Goal: Information Seeking & Learning: Find specific page/section

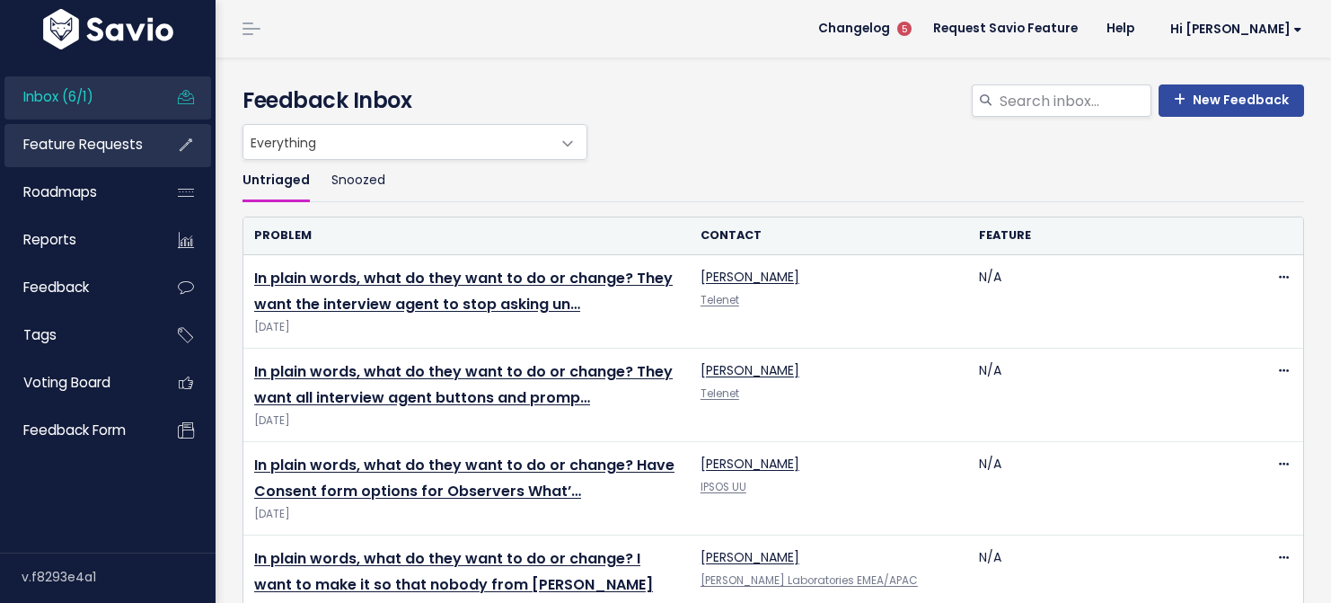
click at [126, 146] on span "Feature Requests" at bounding box center [82, 144] width 119 height 19
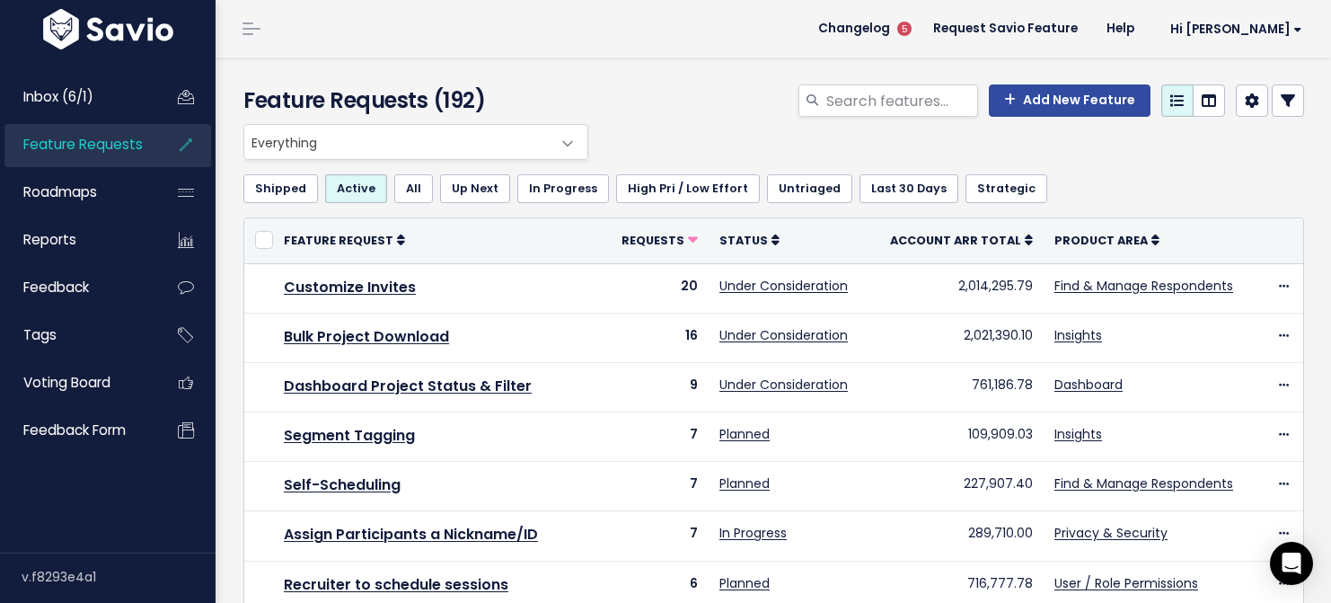
click at [379, 142] on span "Everything" at bounding box center [397, 142] width 307 height 34
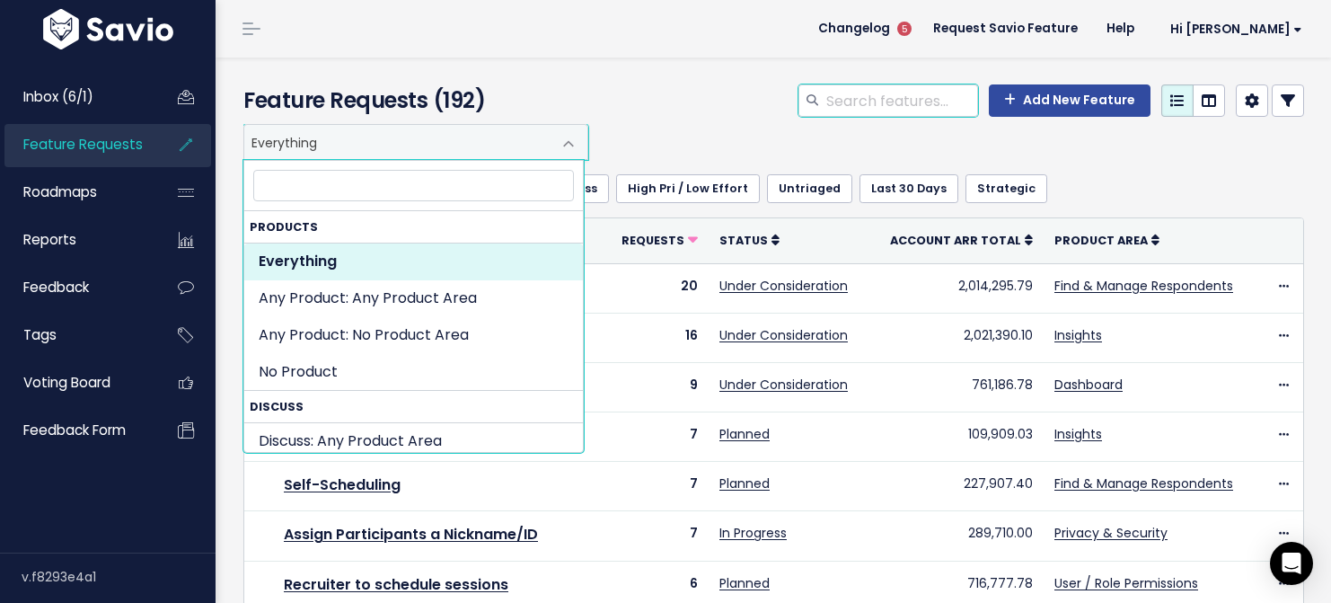
click at [853, 106] on input "search" at bounding box center [902, 100] width 154 height 32
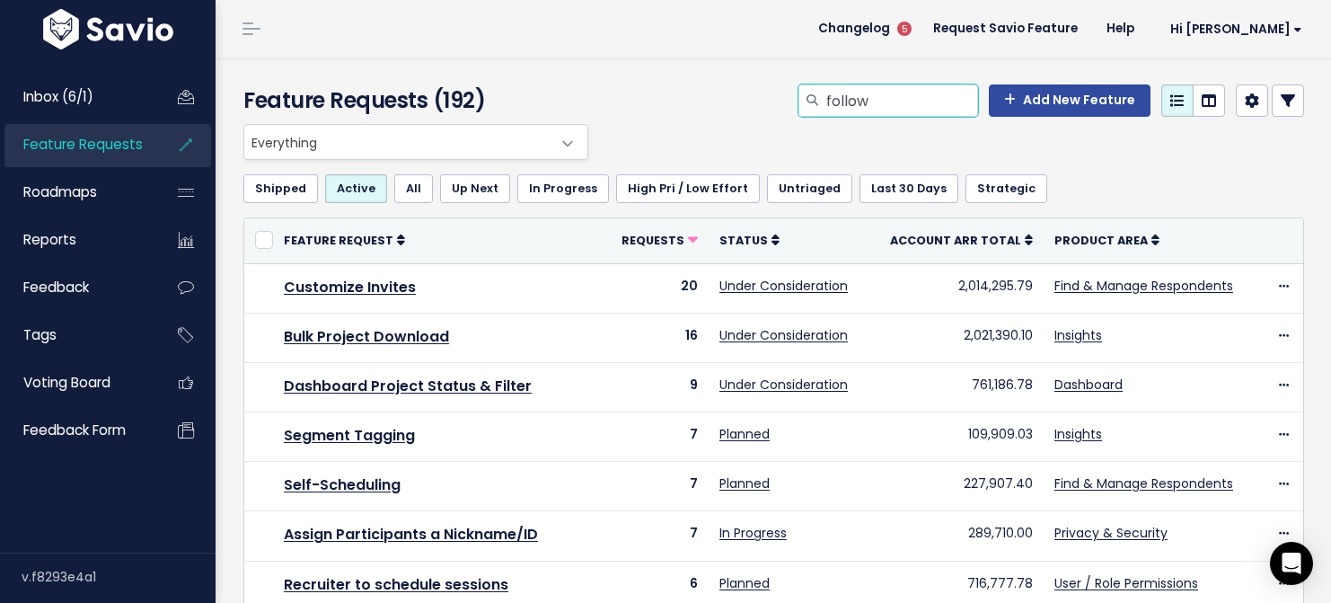
type input "follow"
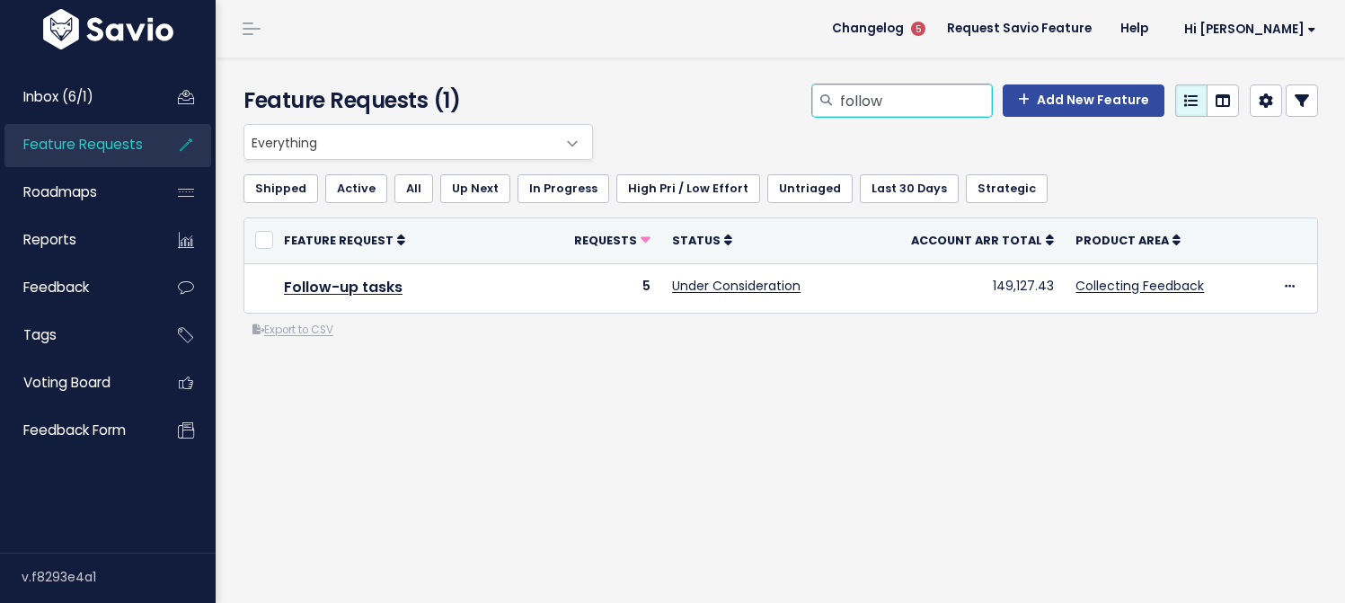
click at [863, 96] on input "follow" at bounding box center [915, 100] width 154 height 32
type input "q&a"
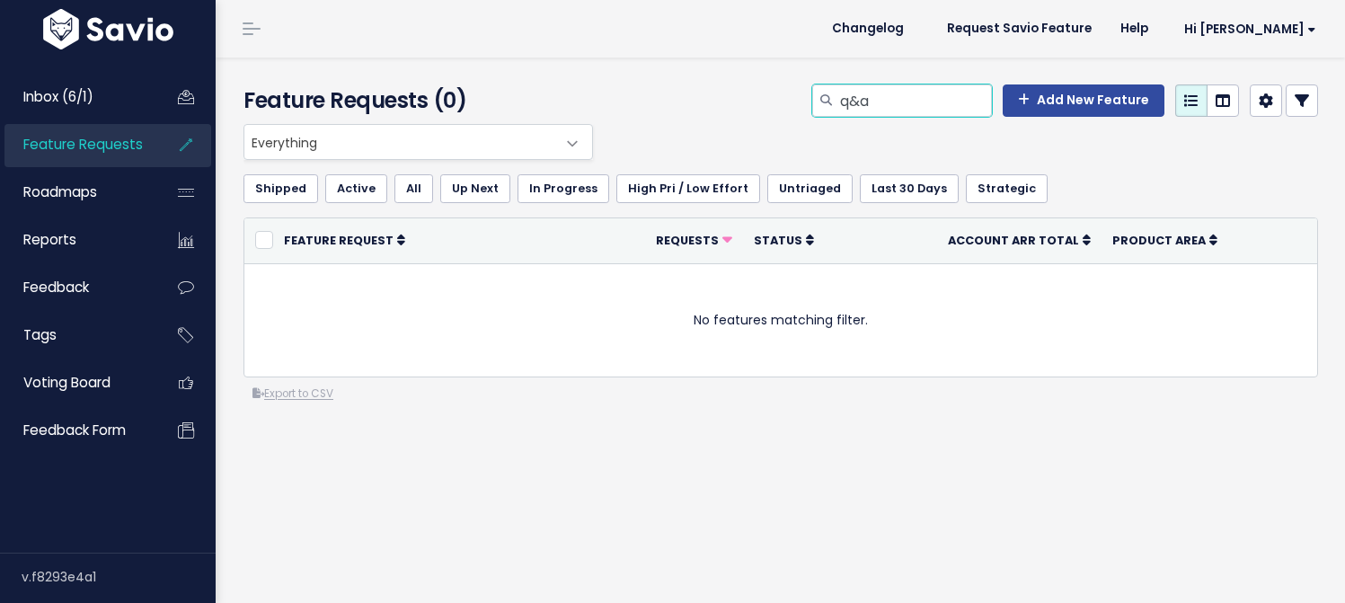
click at [849, 108] on input "q&a" at bounding box center [915, 100] width 154 height 32
type input "q"
type input "questions"
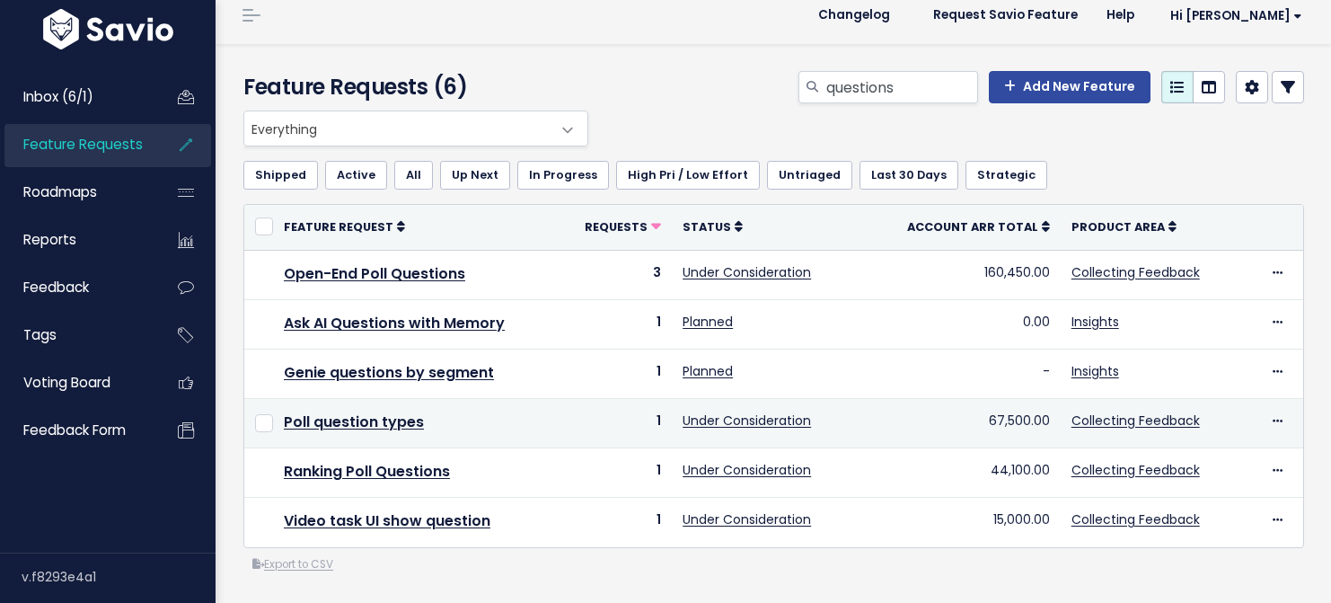
scroll to position [40, 0]
